Goal: Subscribe to service/newsletter

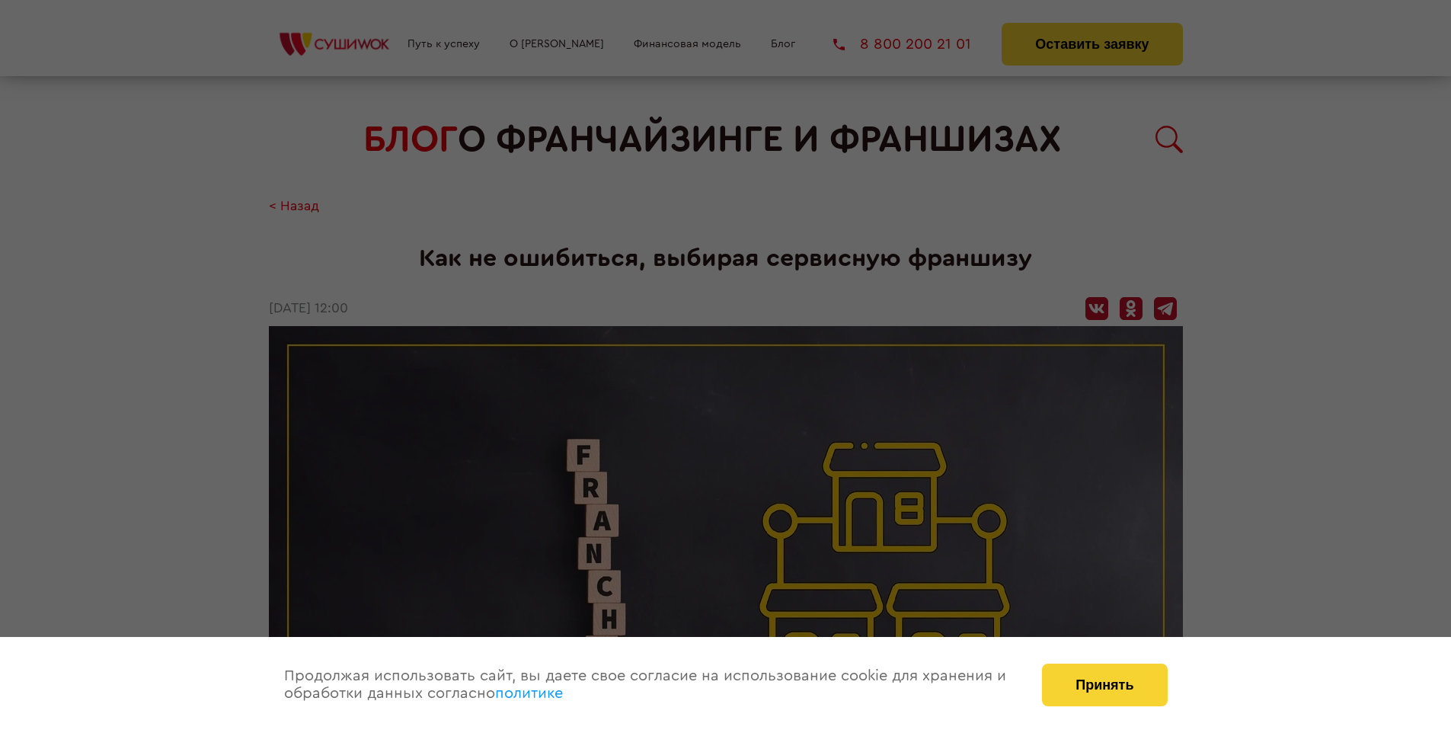
scroll to position [1505, 0]
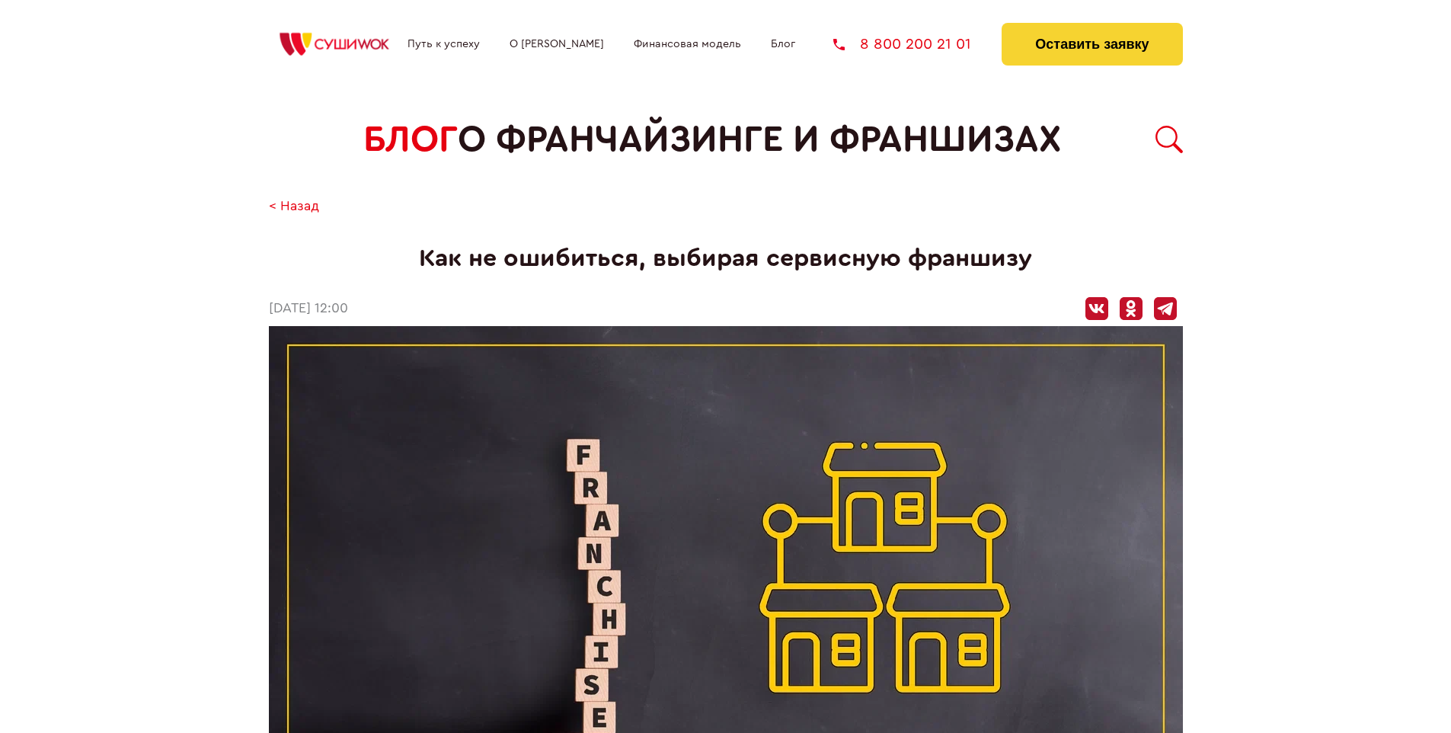
scroll to position [1505, 0]
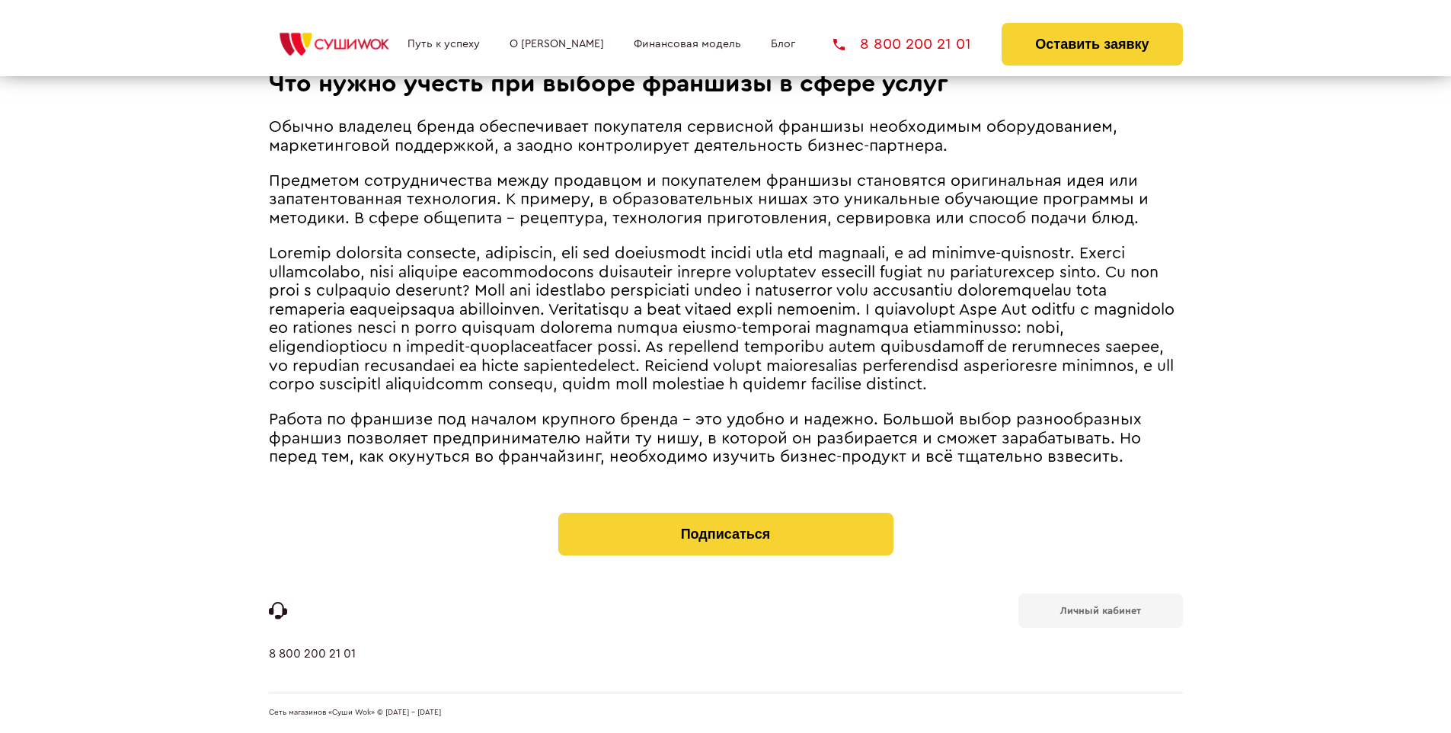
click at [1100, 610] on b "Личный кабинет" at bounding box center [1101, 611] width 81 height 10
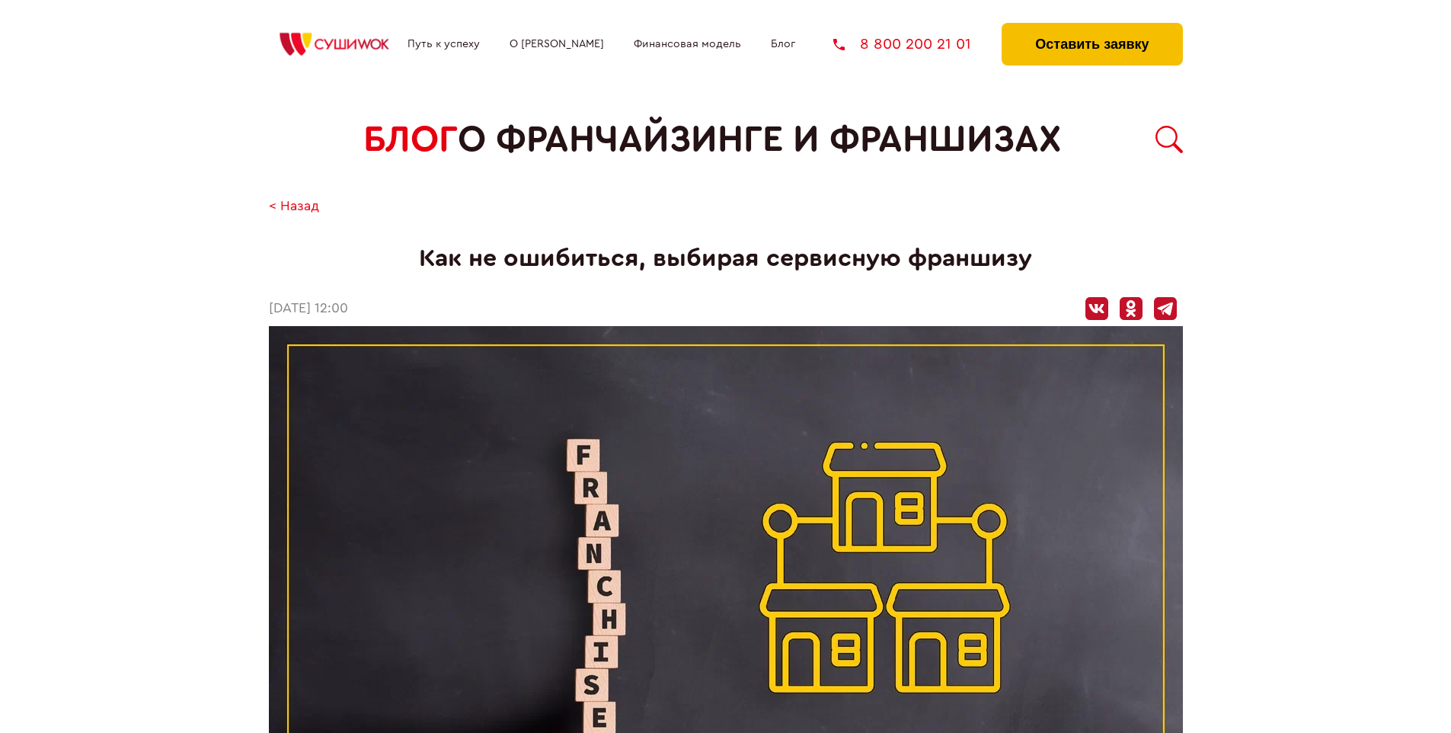
click at [1092, 27] on button "Оставить заявку" at bounding box center [1092, 44] width 181 height 43
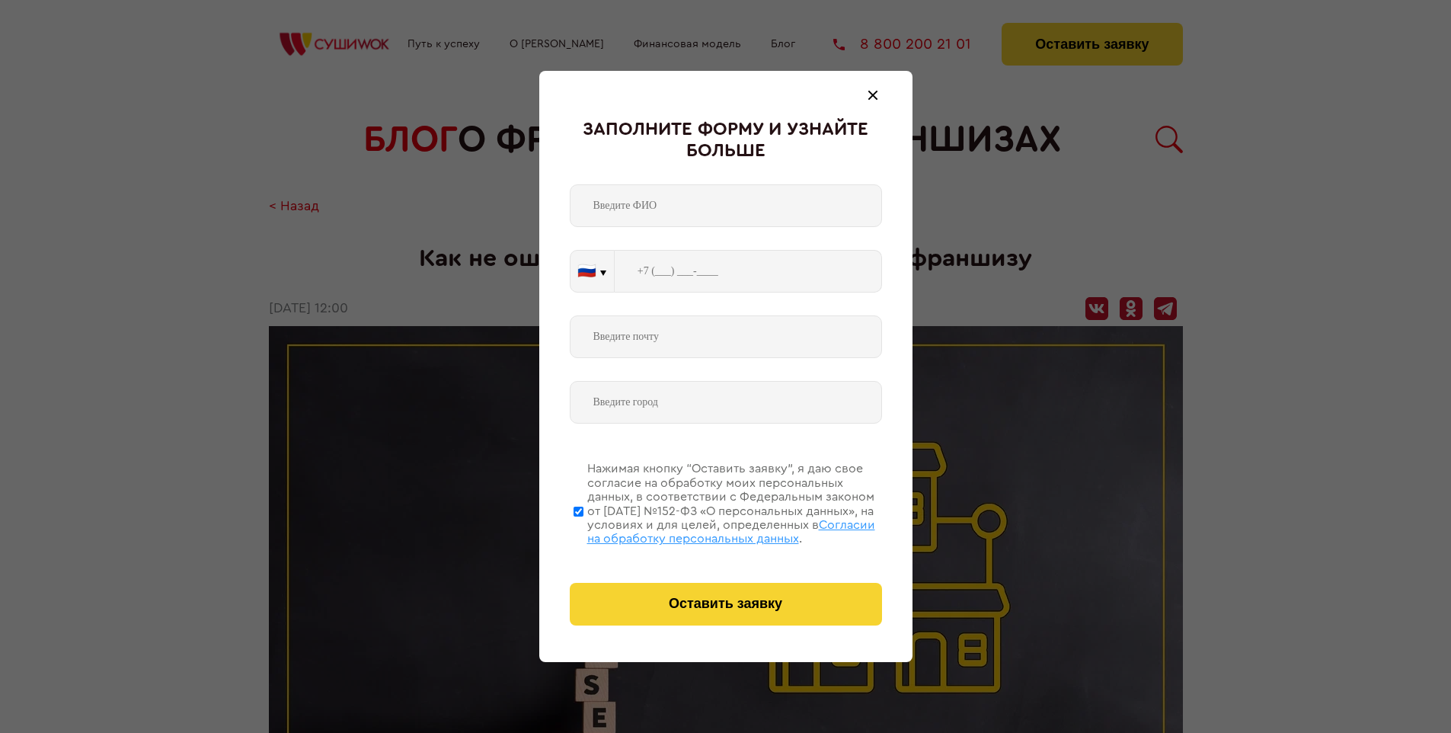
click at [706, 530] on span "Согласии на обработку персональных данных" at bounding box center [731, 532] width 288 height 26
click at [584, 530] on input "Нажимая кнопку “Оставить заявку”, я даю свое согласие на обработку моих персона…" at bounding box center [579, 511] width 10 height 122
checkbox input "false"
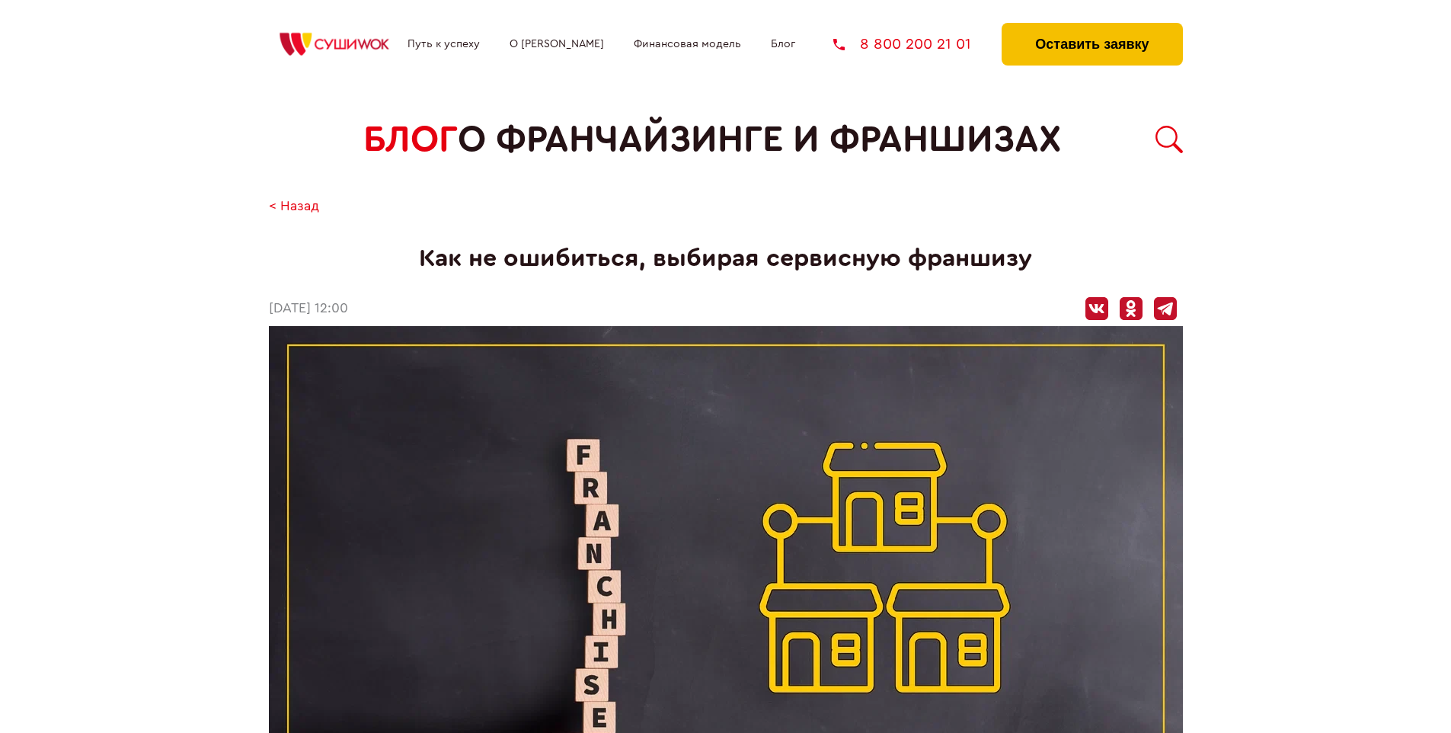
click at [1092, 27] on button "Оставить заявку" at bounding box center [1092, 44] width 181 height 43
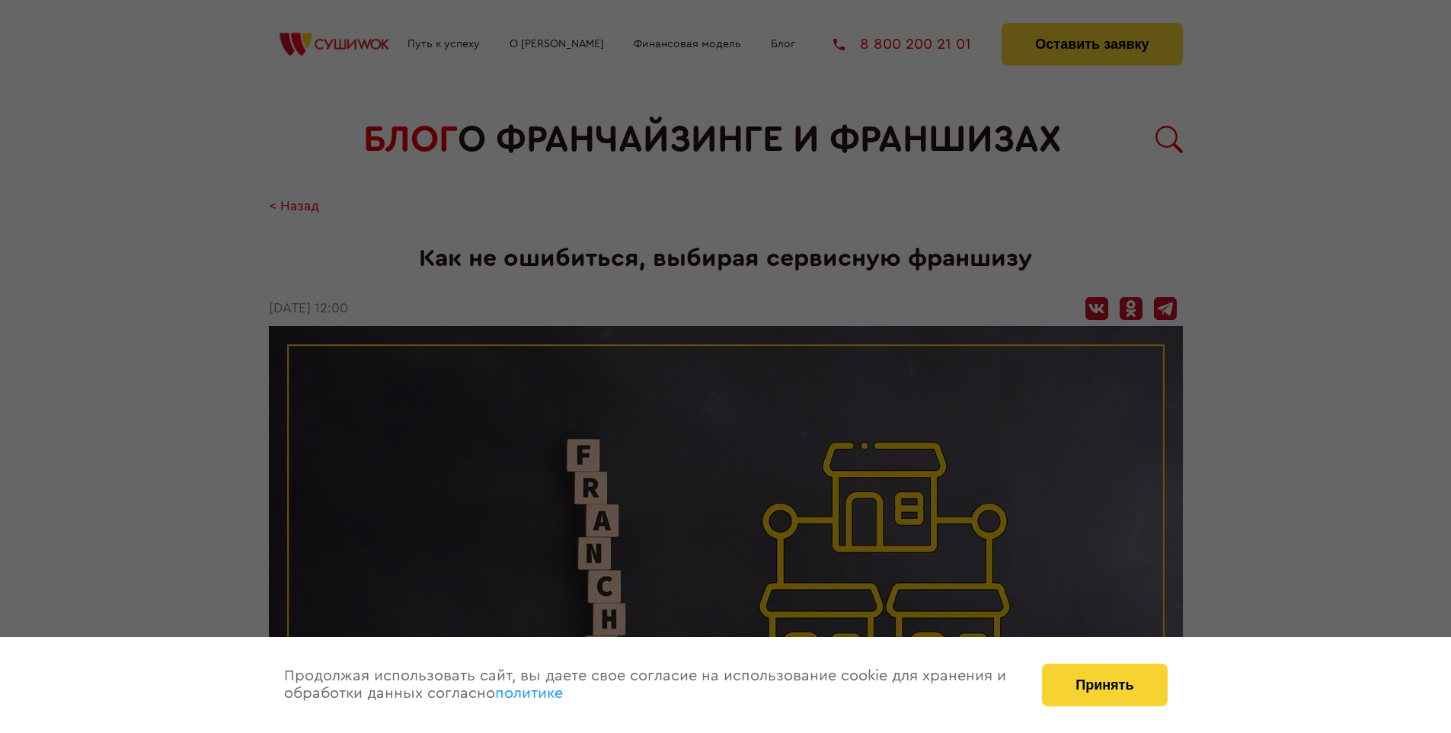
scroll to position [1505, 0]
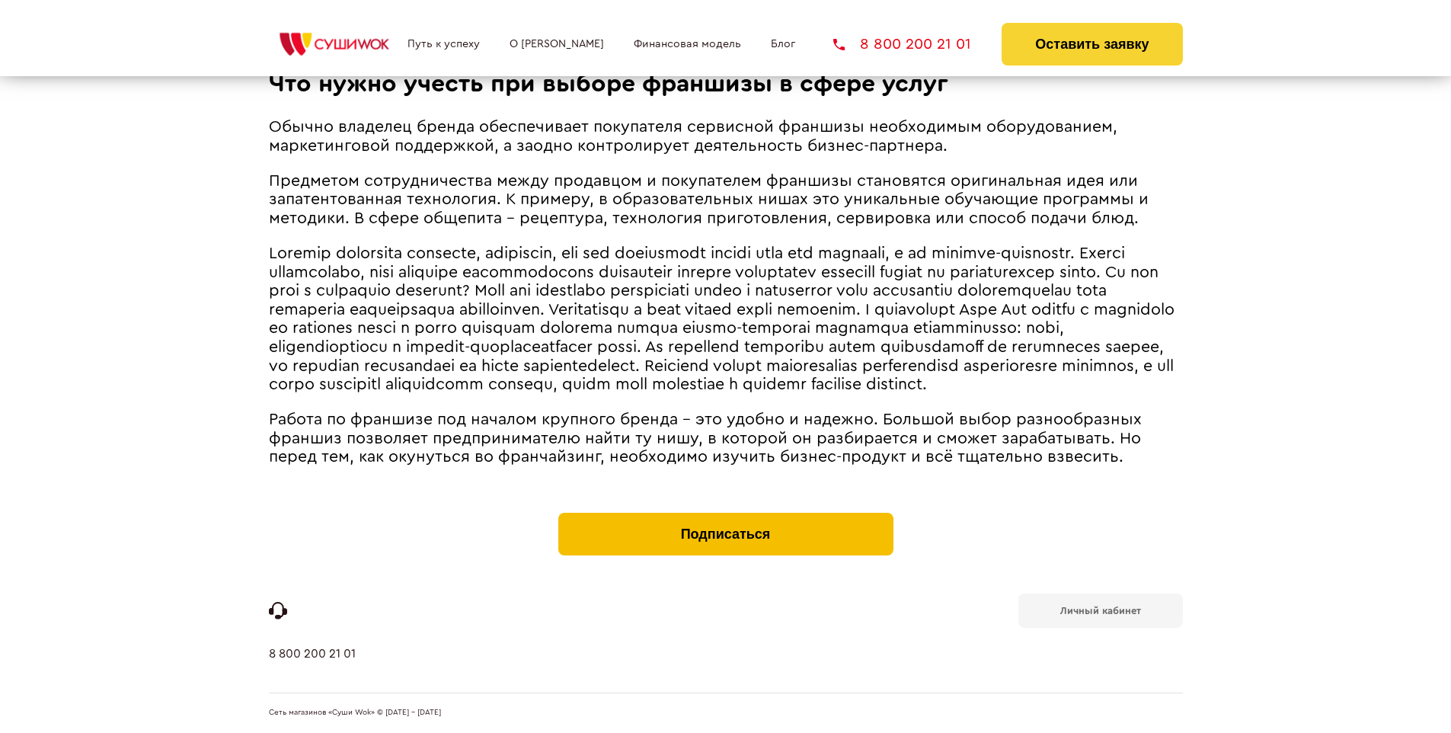
click at [725, 517] on button "Подписаться" at bounding box center [726, 534] width 335 height 43
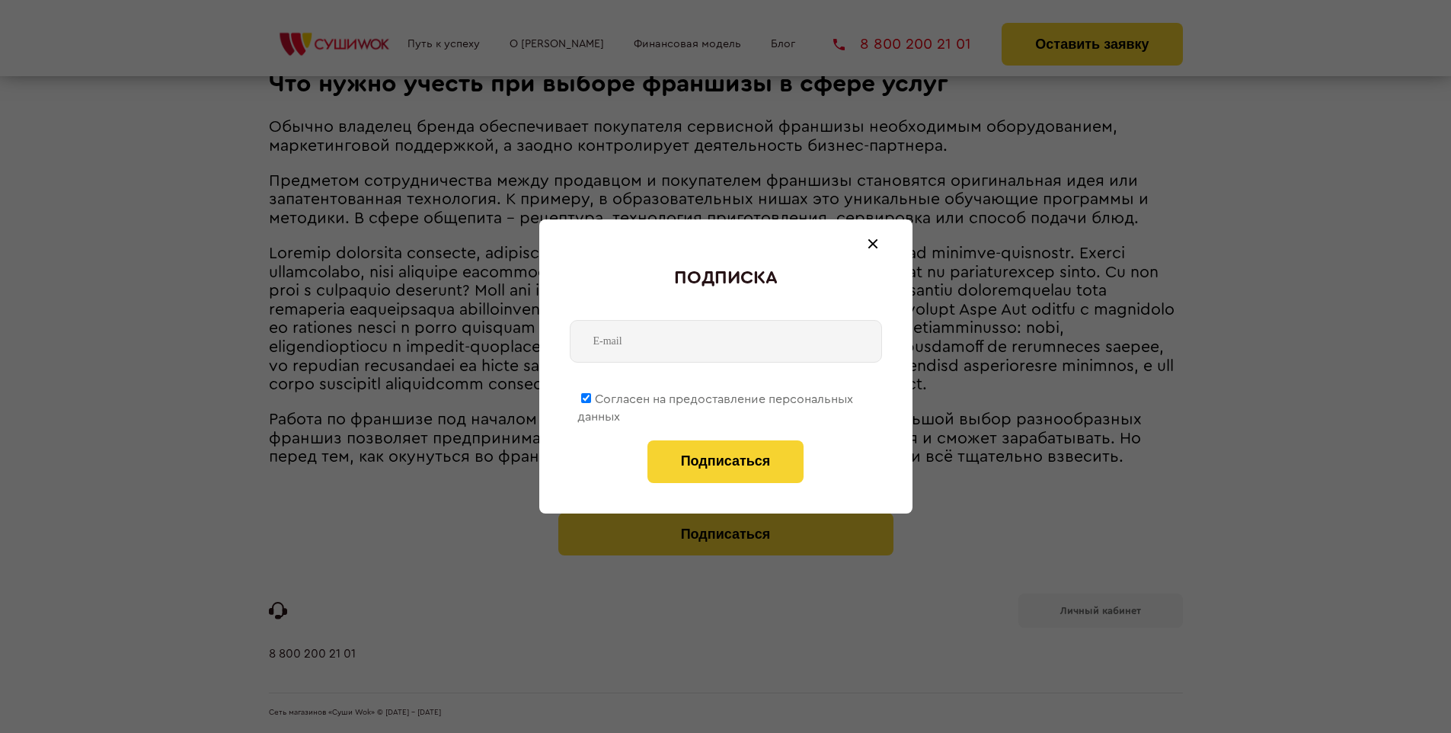
click at [716, 396] on span "Согласен на предоставление персональных данных" at bounding box center [716, 408] width 276 height 30
click at [591, 396] on input "Согласен на предоставление персональных данных" at bounding box center [586, 398] width 10 height 10
checkbox input "false"
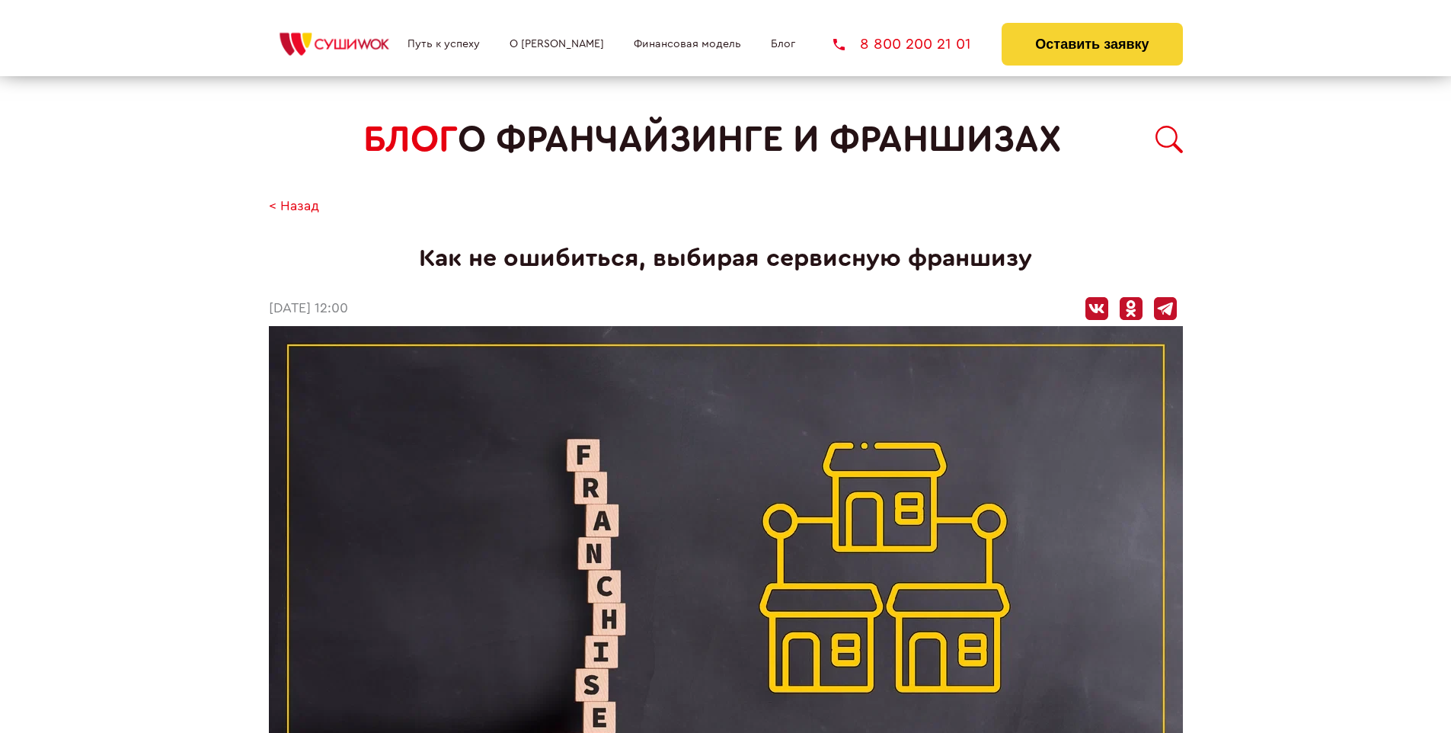
scroll to position [1505, 0]
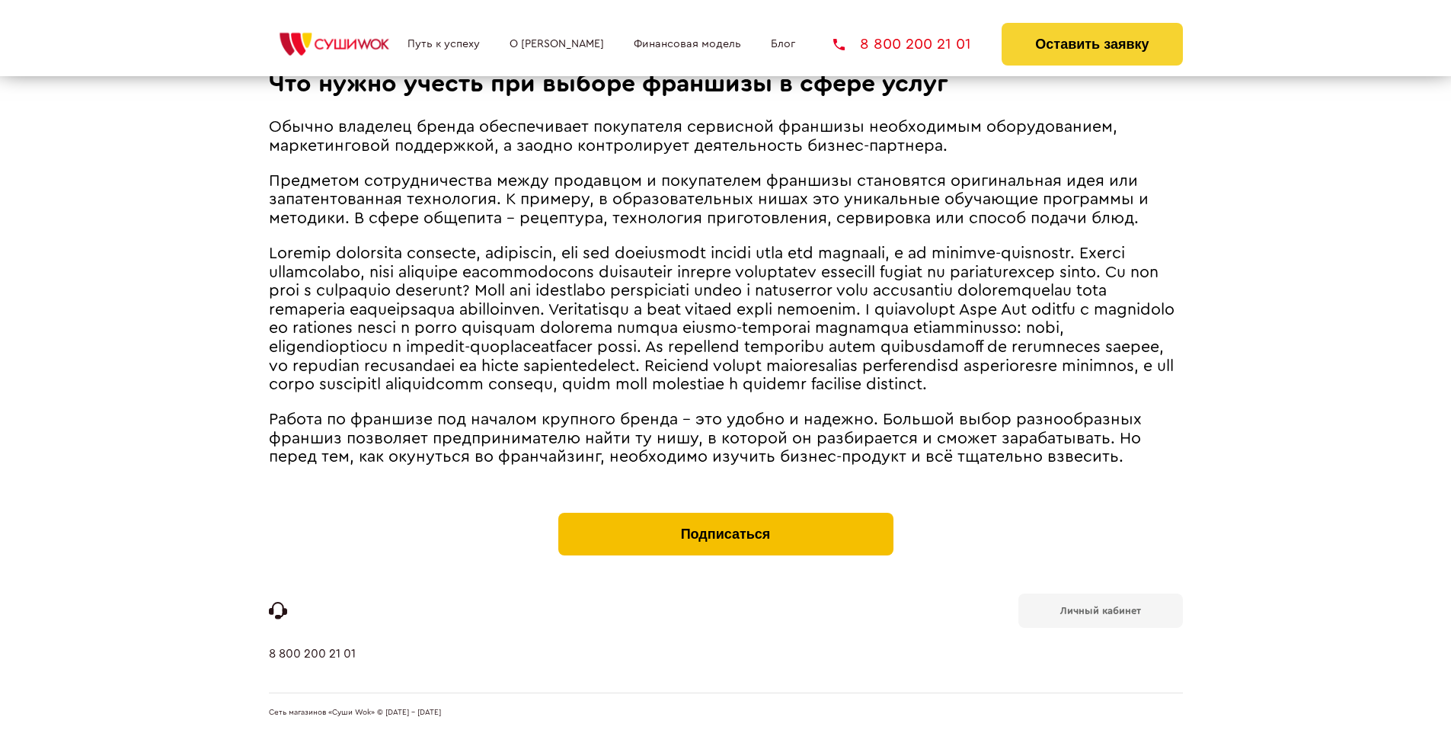
click at [725, 517] on button "Подписаться" at bounding box center [726, 534] width 335 height 43
